Goal: Task Accomplishment & Management: Use online tool/utility

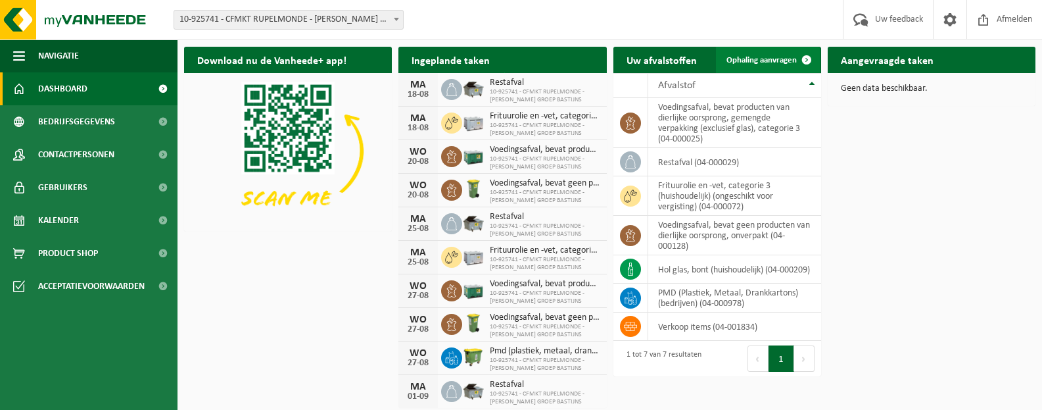
click at [806, 58] on span at bounding box center [807, 60] width 26 height 26
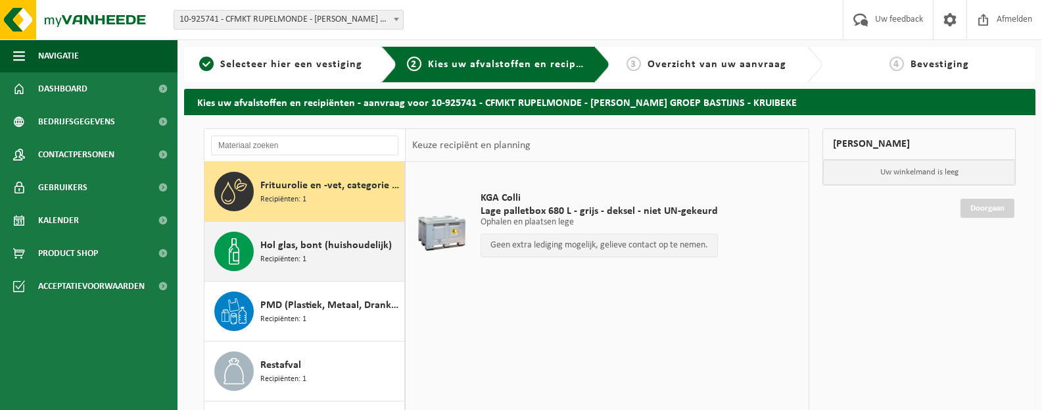
click at [362, 259] on div "Hol glas, bont (huishoudelijk) Recipiënten: 1" at bounding box center [330, 250] width 141 height 39
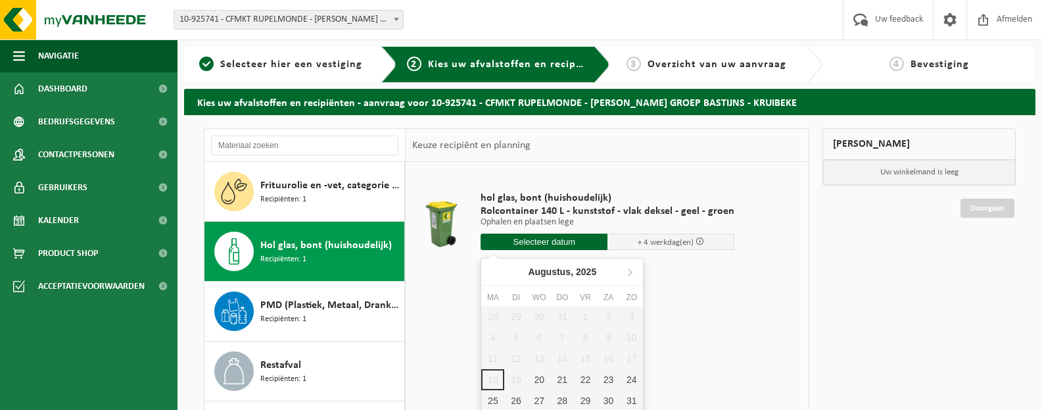
click at [571, 237] on input "text" at bounding box center [544, 241] width 127 height 16
click at [583, 376] on div "22" at bounding box center [585, 379] width 23 height 21
type input "Van 2025-08-22"
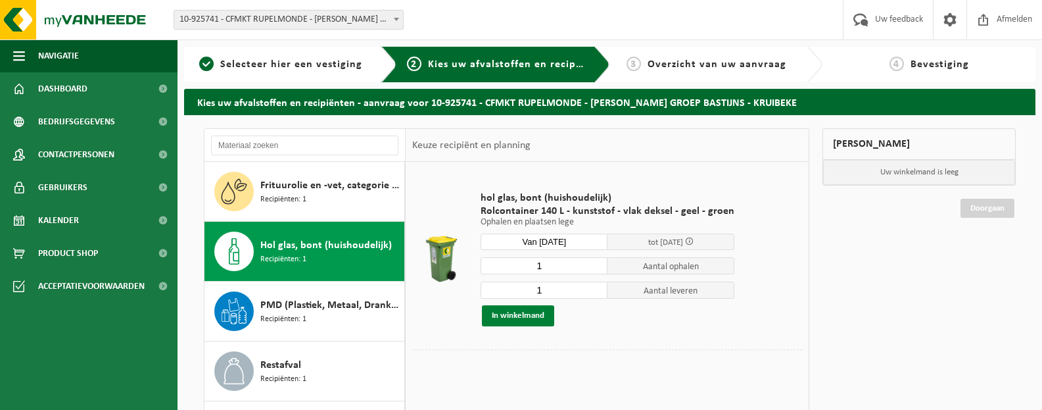
click at [510, 314] on button "In winkelmand" at bounding box center [518, 315] width 72 height 21
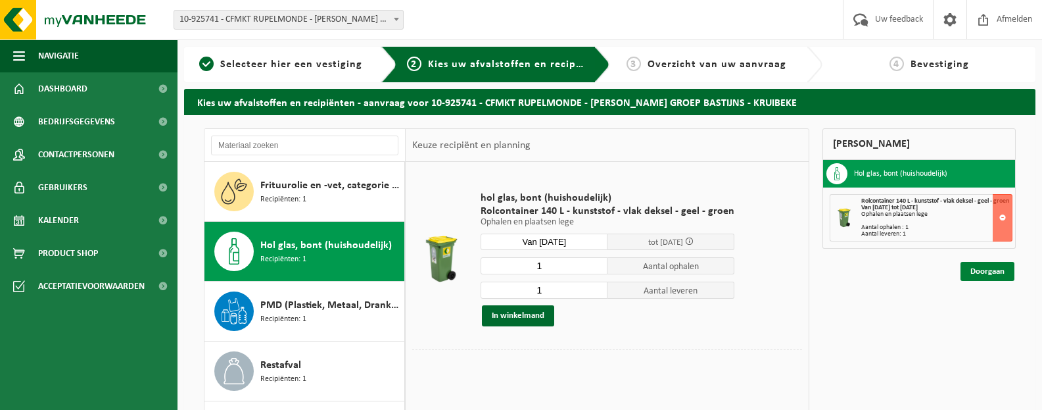
click at [984, 281] on link "Doorgaan" at bounding box center [988, 271] width 54 height 19
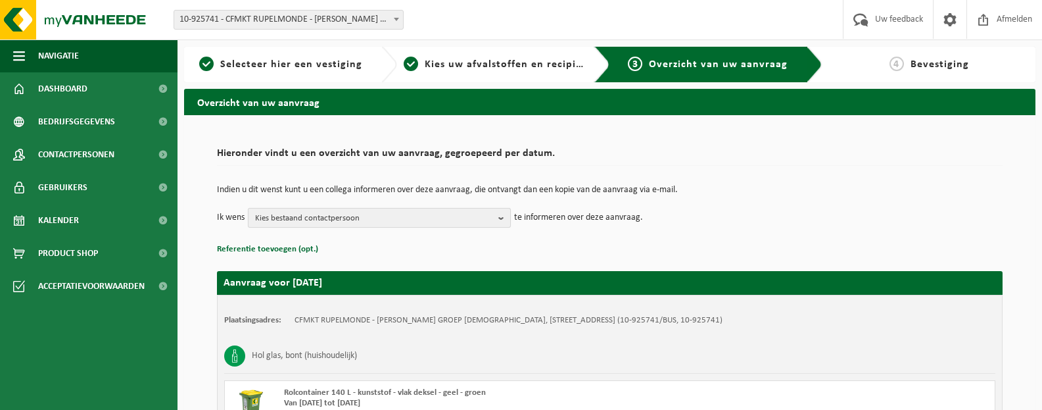
click at [504, 214] on b "button" at bounding box center [504, 217] width 12 height 18
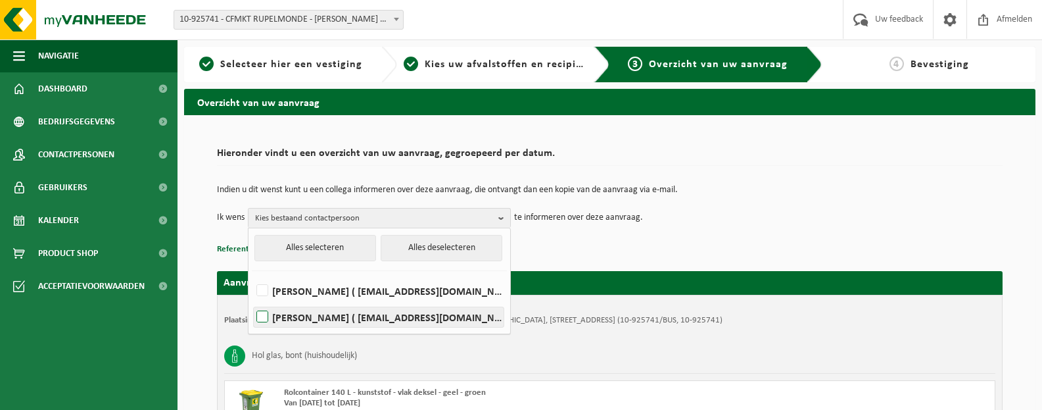
click at [414, 314] on label "LIESBET DEPREST ( liesbet@bimc.be )" at bounding box center [379, 317] width 250 height 20
click at [252, 301] on input "LIESBET DEPREST ( liesbet@bimc.be )" at bounding box center [251, 300] width 1 height 1
click at [414, 314] on label "LIESBET DEPREST ( liesbet@bimc.be )" at bounding box center [379, 317] width 250 height 20
click at [252, 301] on input "LIESBET DEPREST ( liesbet@bimc.be )" at bounding box center [251, 300] width 1 height 1
click at [414, 314] on label "LIESBET DEPREST ( liesbet@bimc.be )" at bounding box center [379, 317] width 250 height 20
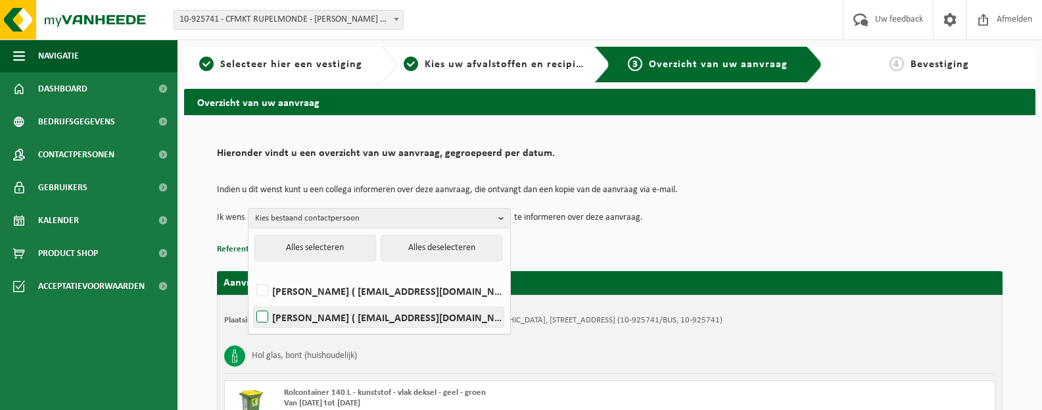
click at [252, 301] on input "LIESBET DEPREST ( liesbet@bimc.be )" at bounding box center [251, 300] width 1 height 1
checkbox input "true"
click at [555, 251] on p "Referentie toevoegen (opt.)" at bounding box center [610, 249] width 786 height 17
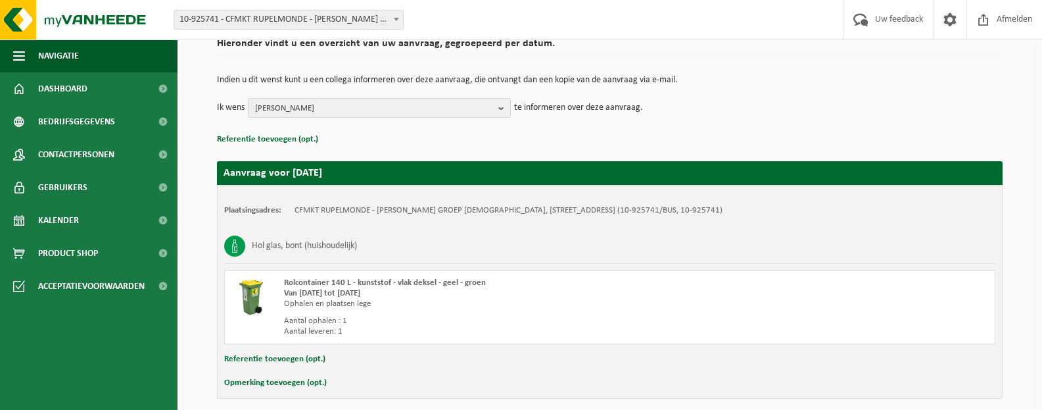
scroll to position [165, 0]
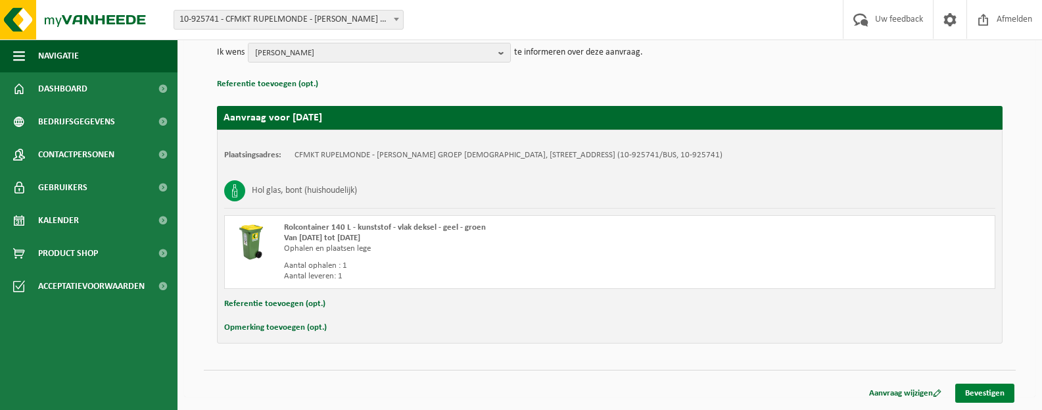
click at [993, 395] on link "Bevestigen" at bounding box center [985, 392] width 59 height 19
